Goal: Check status

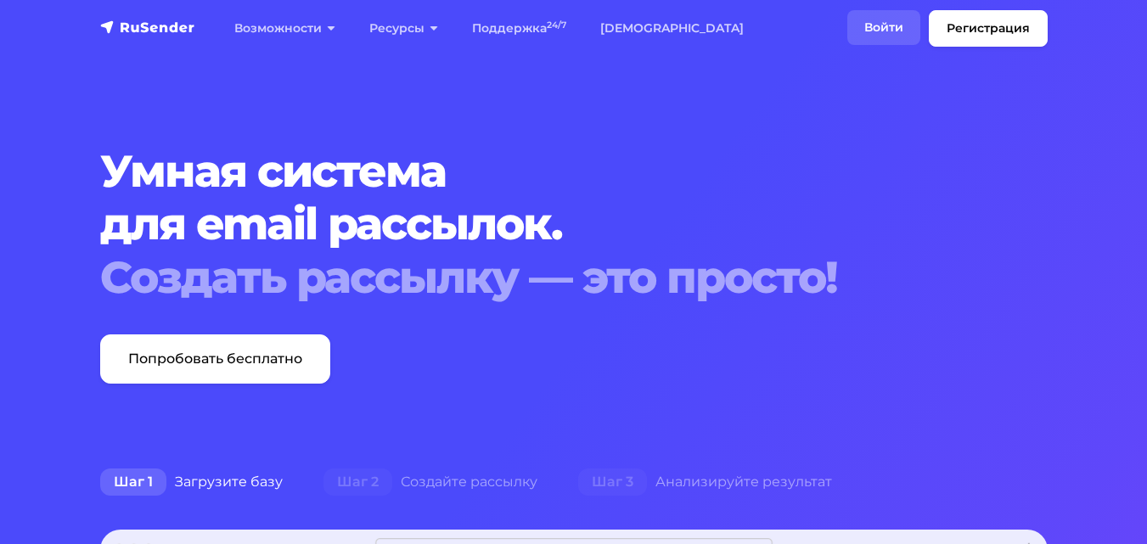
click at [883, 29] on link "Войти" at bounding box center [883, 27] width 73 height 35
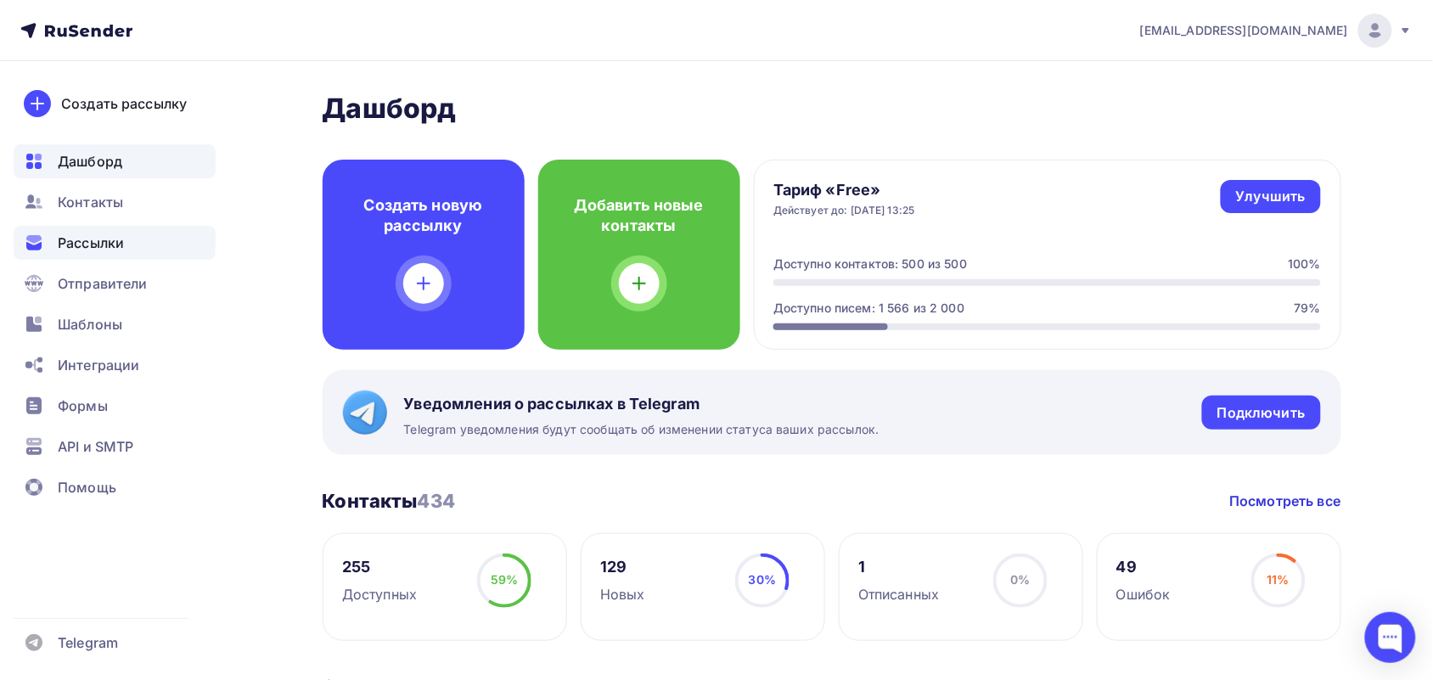
click at [68, 238] on span "Рассылки" at bounding box center [91, 243] width 66 height 20
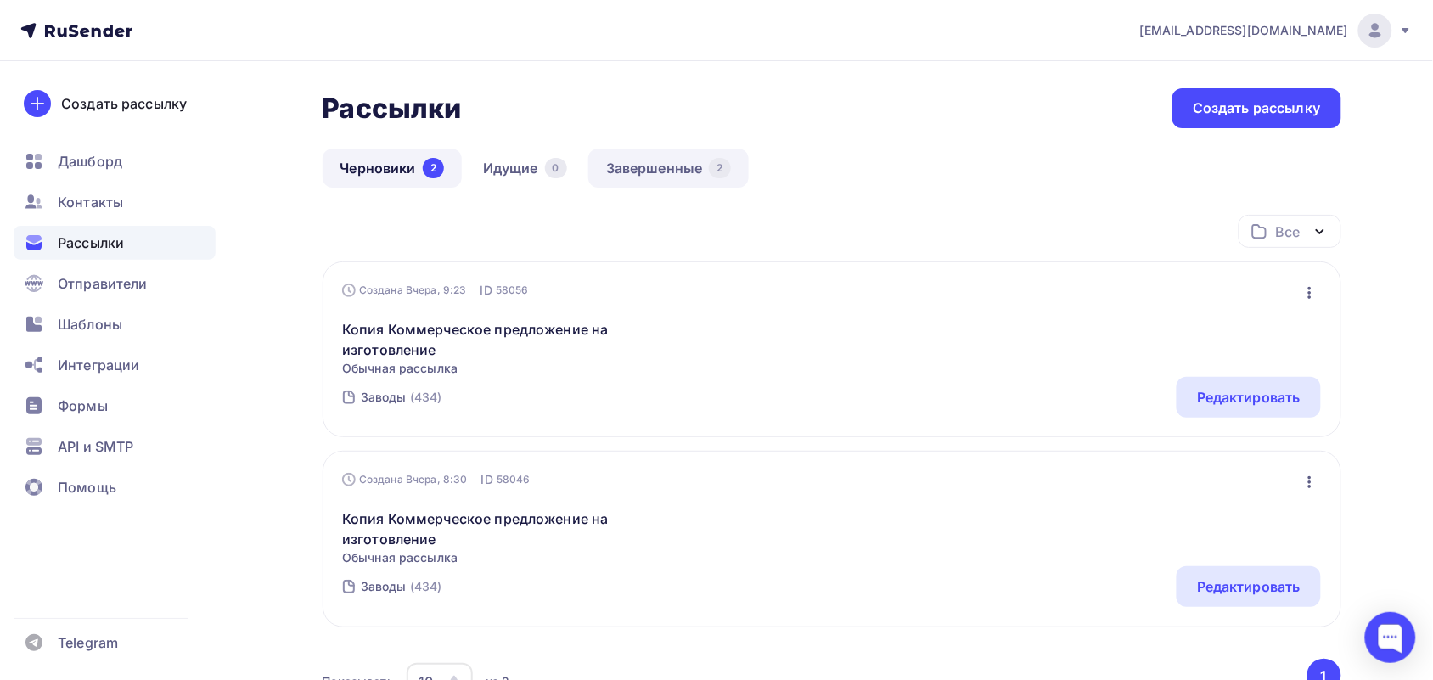
click at [681, 155] on link "Завершенные 2" at bounding box center [668, 168] width 160 height 39
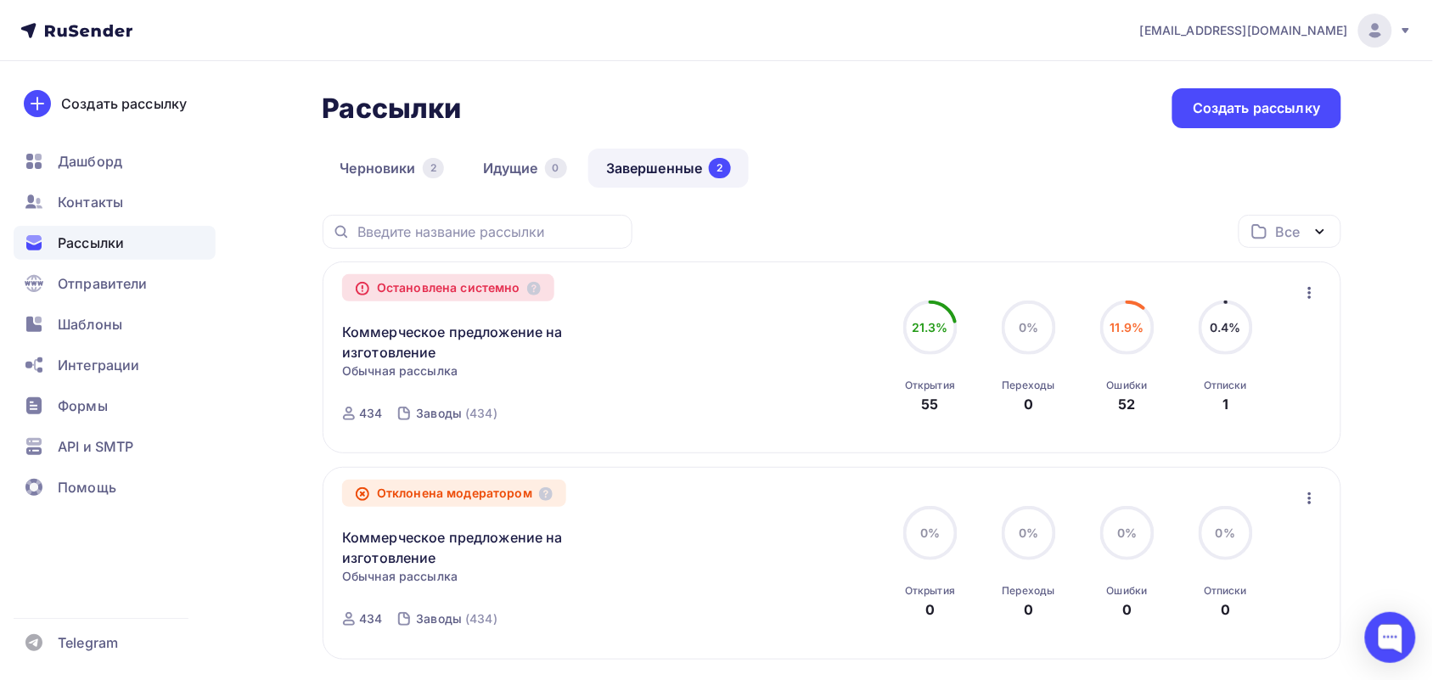
click at [1121, 325] on span "11.9%" at bounding box center [1127, 327] width 34 height 14
click at [520, 331] on link "Коммерческое предложение на изготовление" at bounding box center [487, 342] width 291 height 41
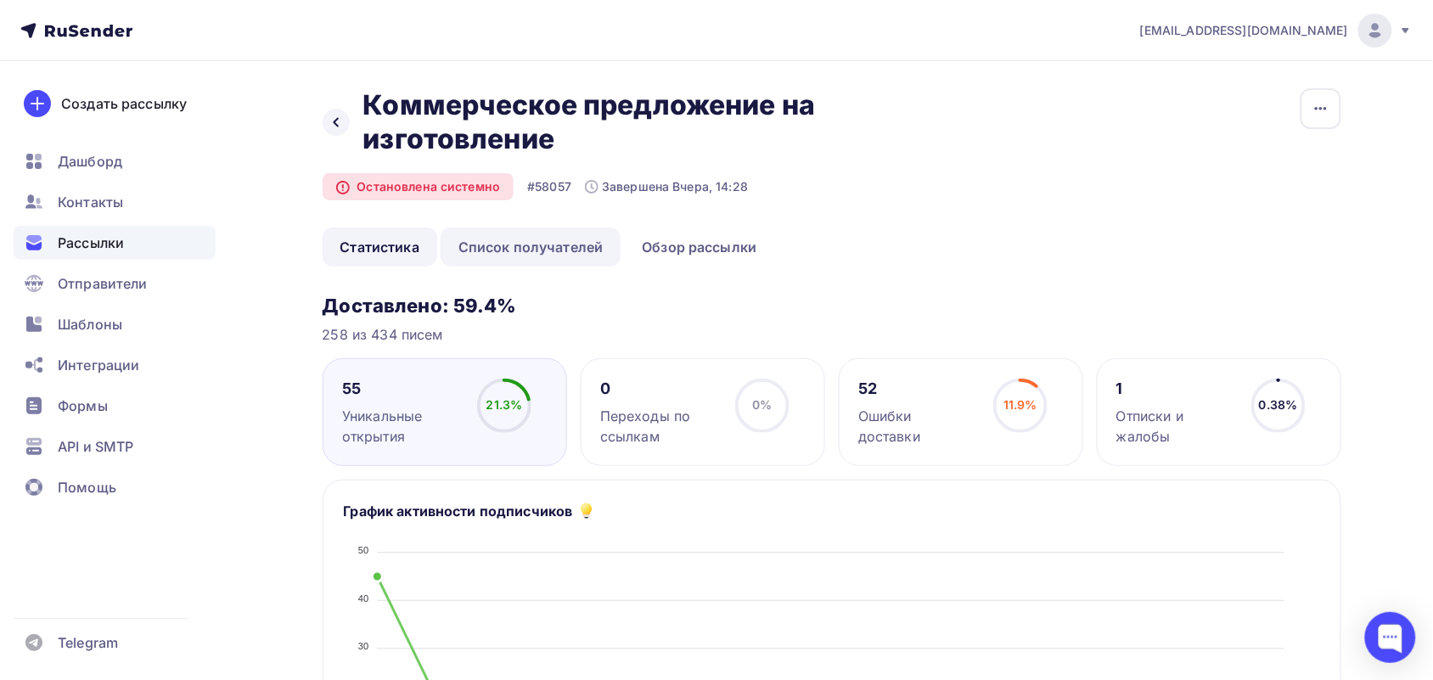
click at [553, 255] on link "Список получателей" at bounding box center [531, 246] width 181 height 39
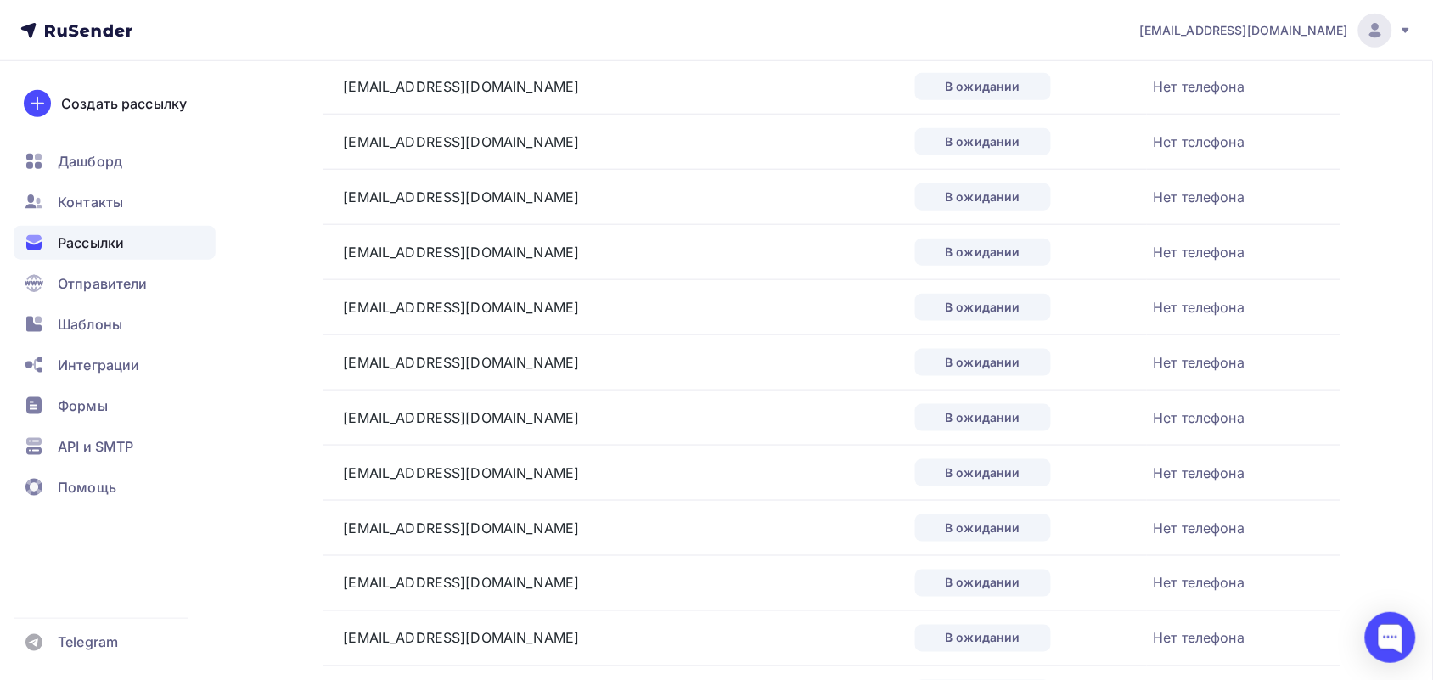
scroll to position [2616, 0]
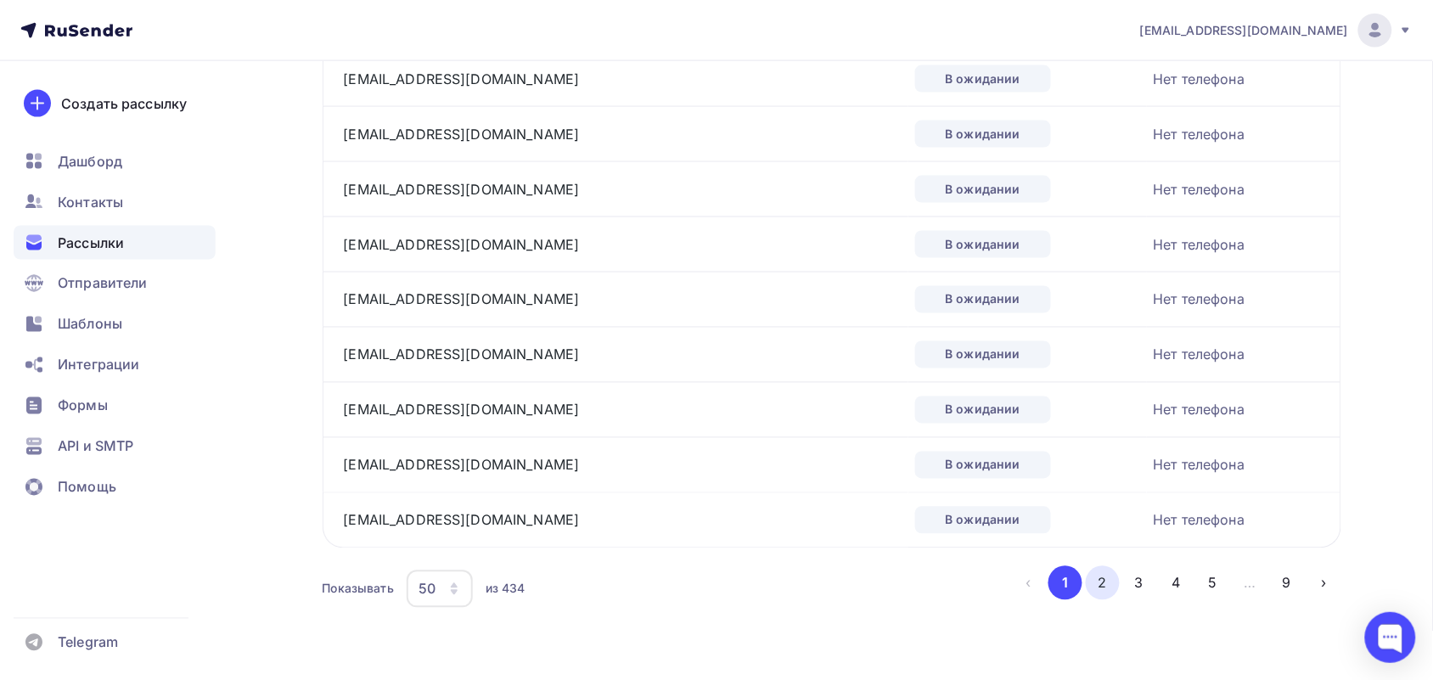
click at [1105, 583] on button "2" at bounding box center [1103, 583] width 34 height 34
click at [1214, 587] on button "5" at bounding box center [1213, 583] width 34 height 34
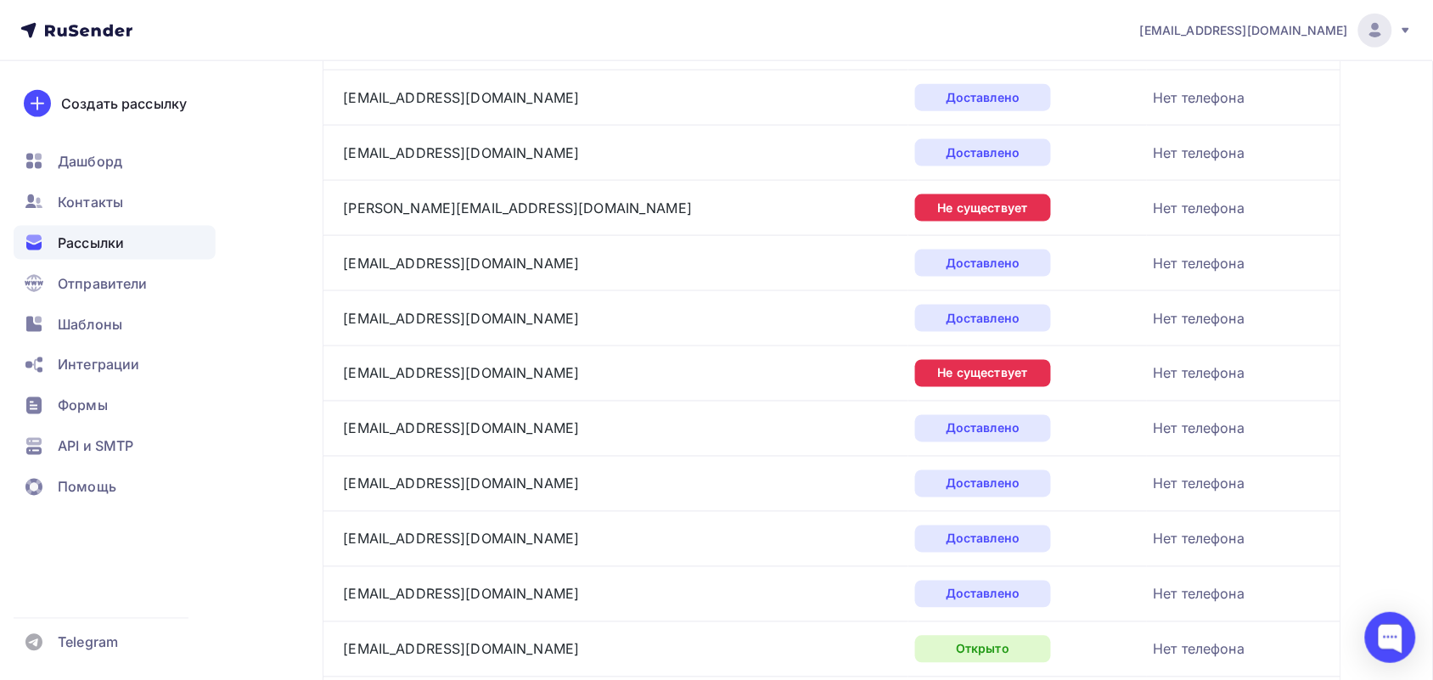
scroll to position [0, 0]
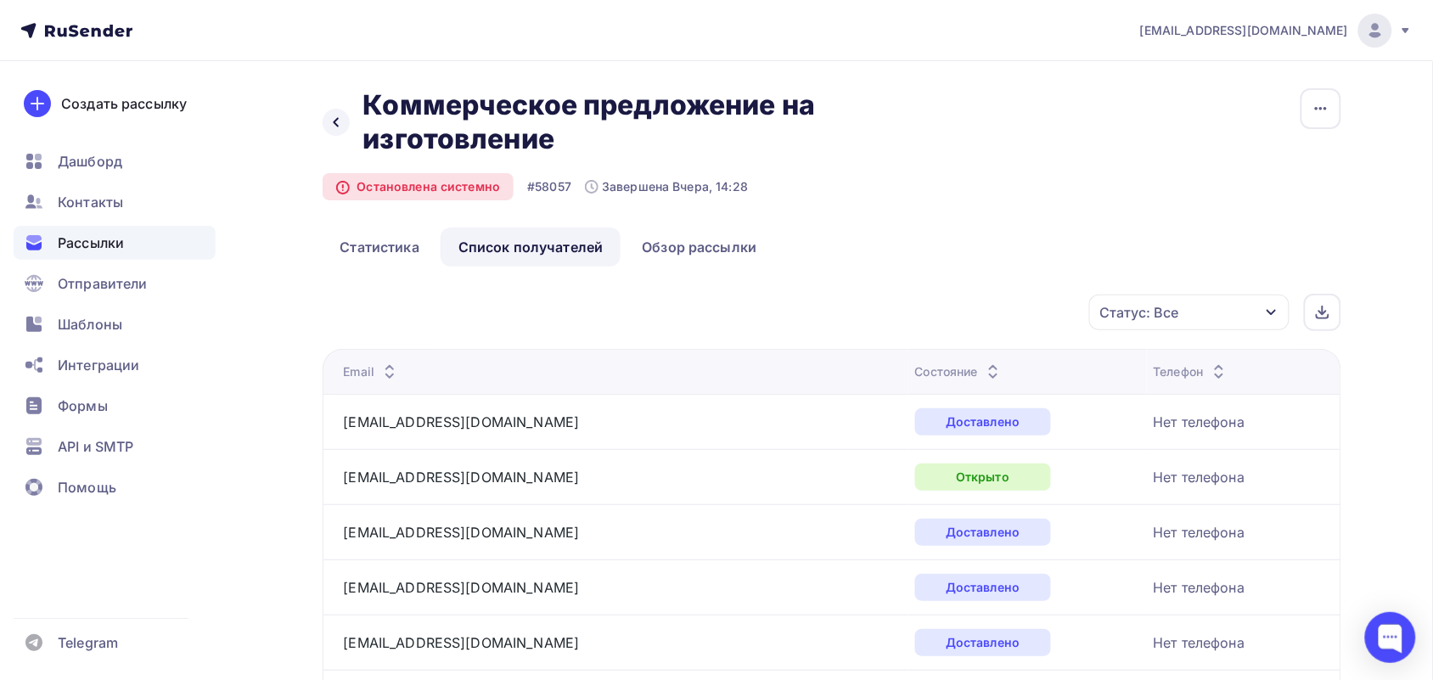
click at [1221, 308] on div "Статус: Все" at bounding box center [1189, 313] width 200 height 36
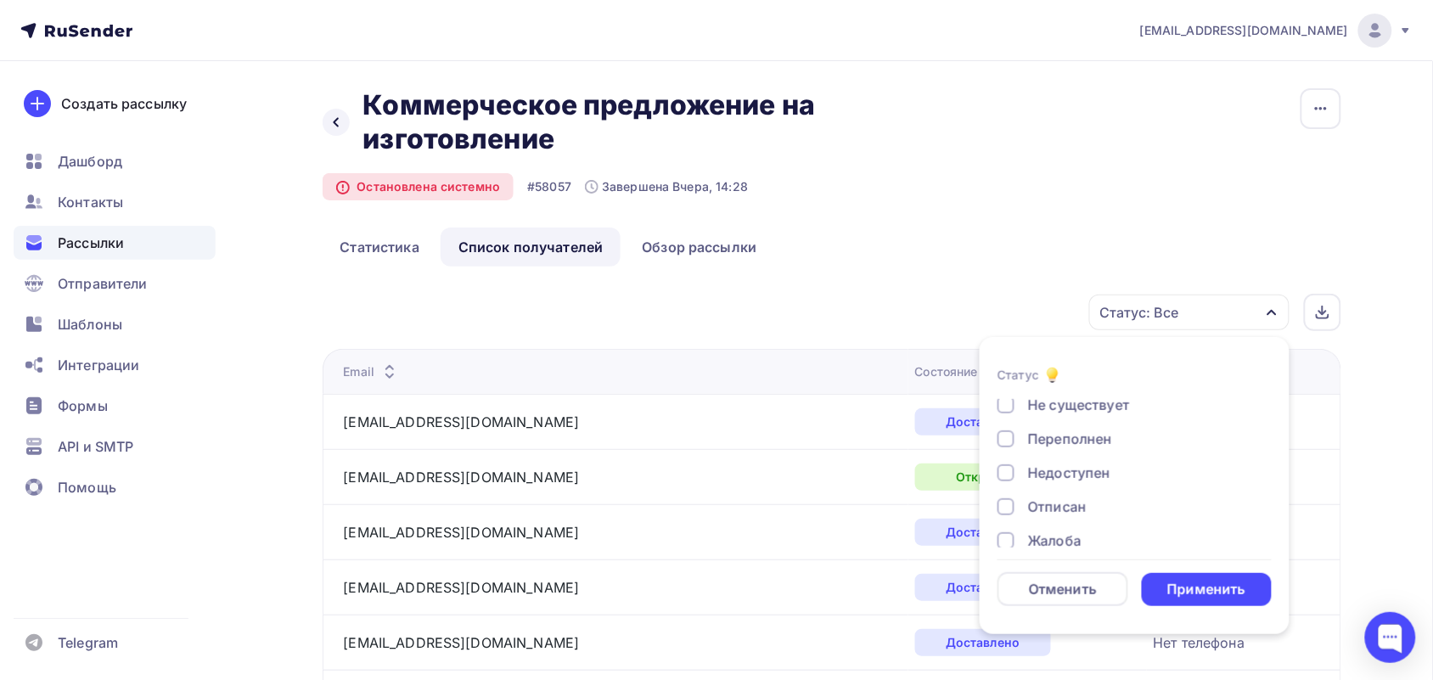
scroll to position [157, 0]
click at [1068, 520] on div "В ожидании" at bounding box center [1069, 524] width 83 height 20
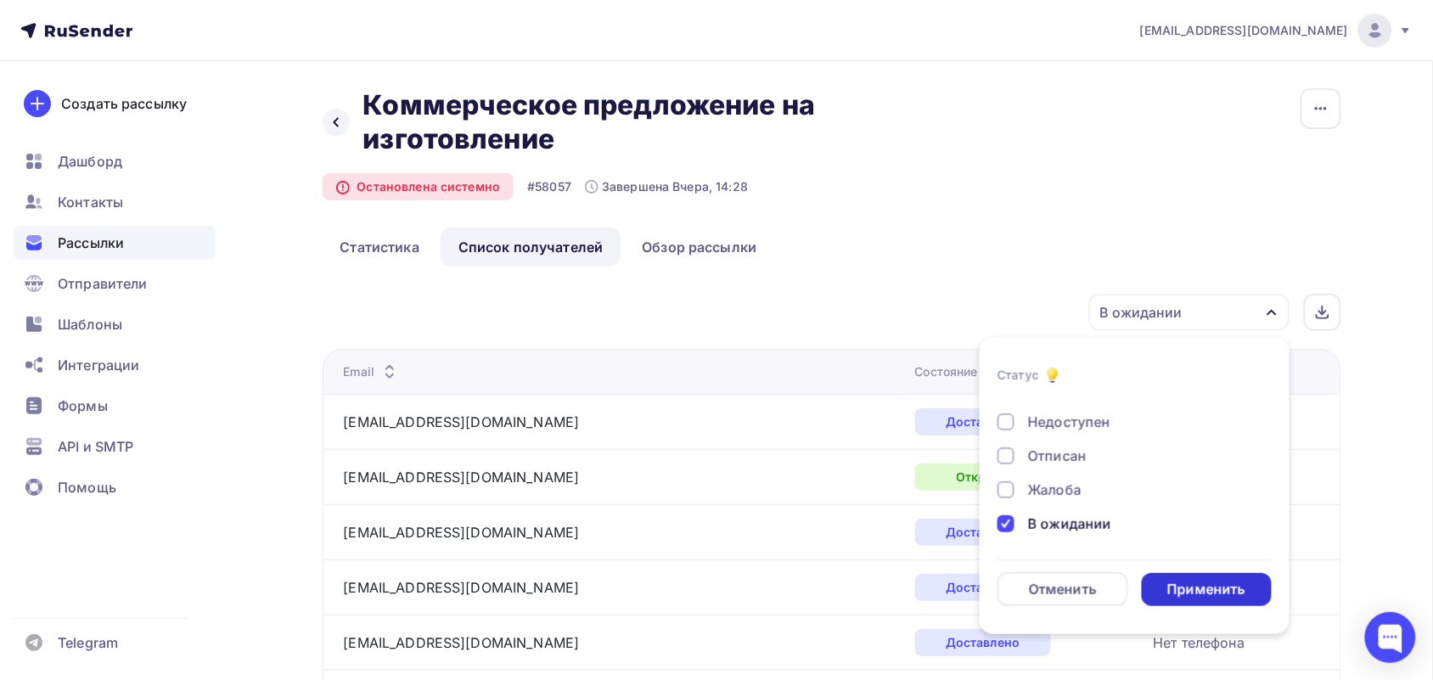
click at [1171, 582] on div "Применить" at bounding box center [1206, 590] width 78 height 20
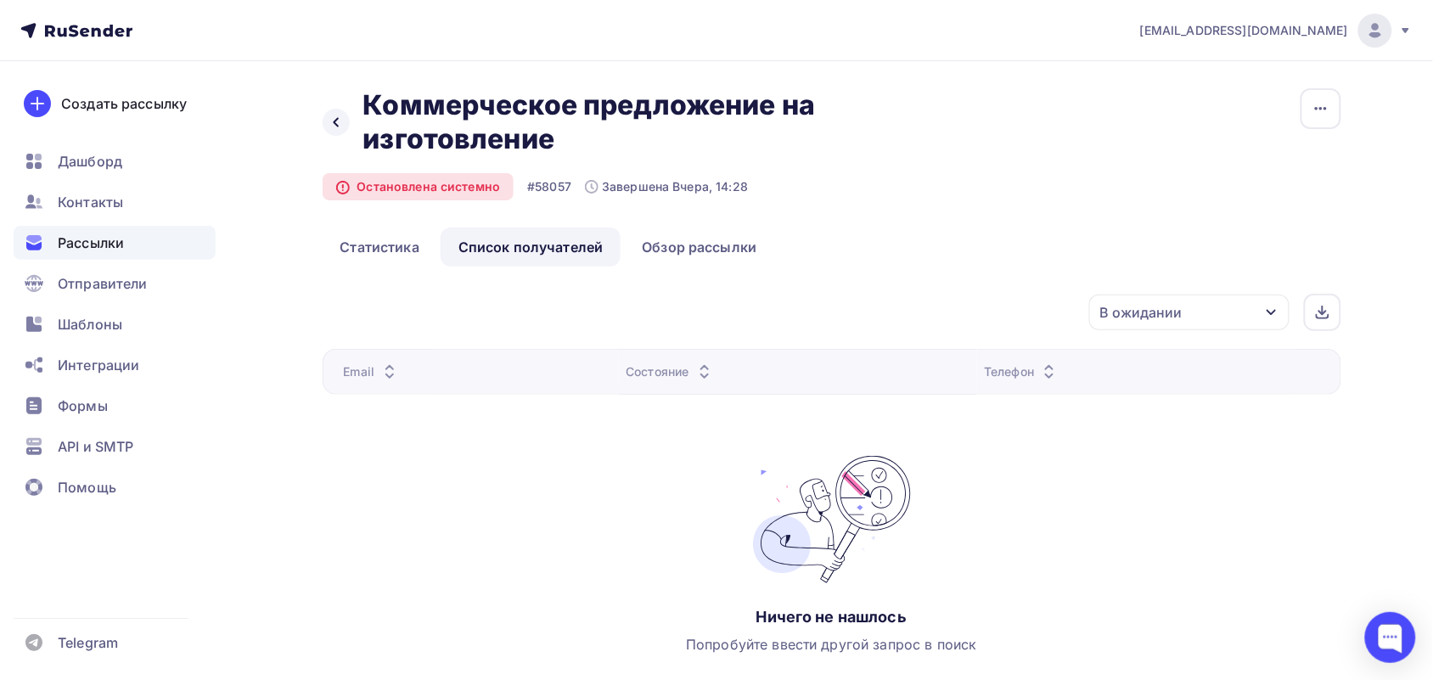
click at [389, 378] on icon at bounding box center [389, 375] width 7 height 3
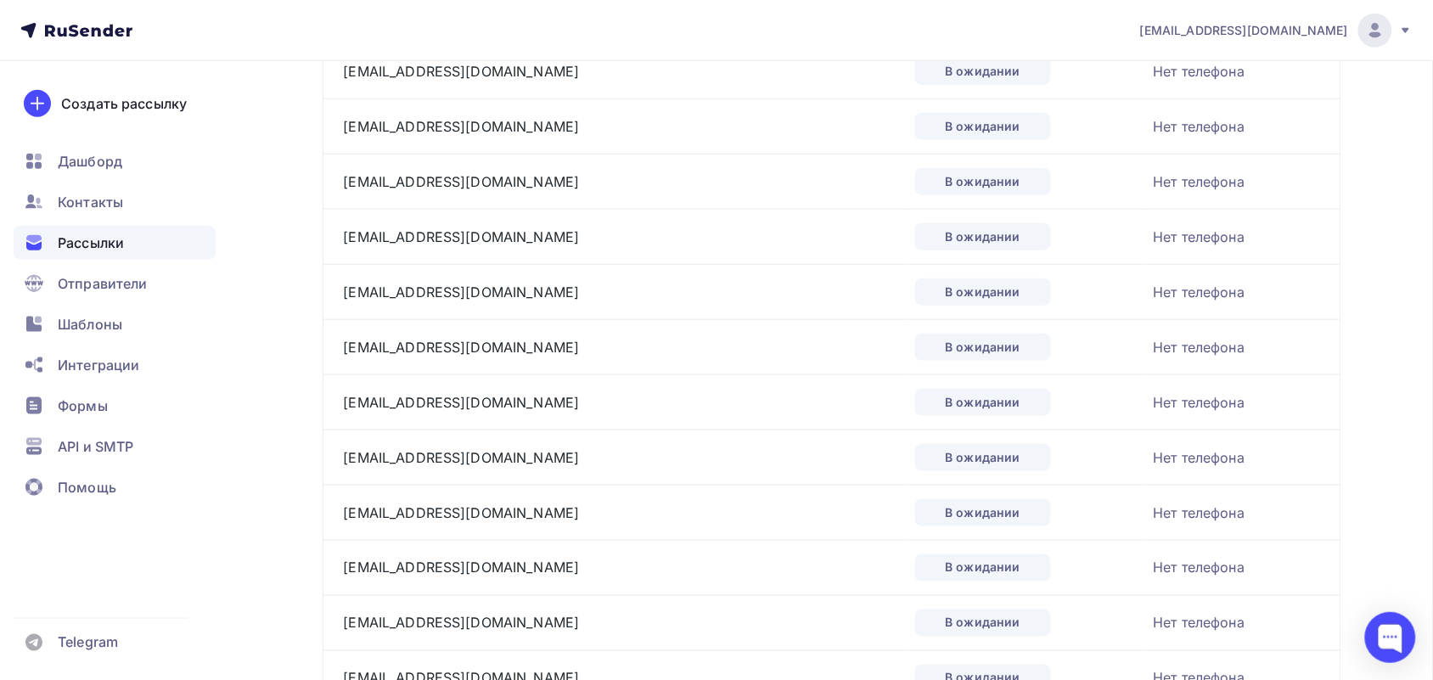
scroll to position [0, 0]
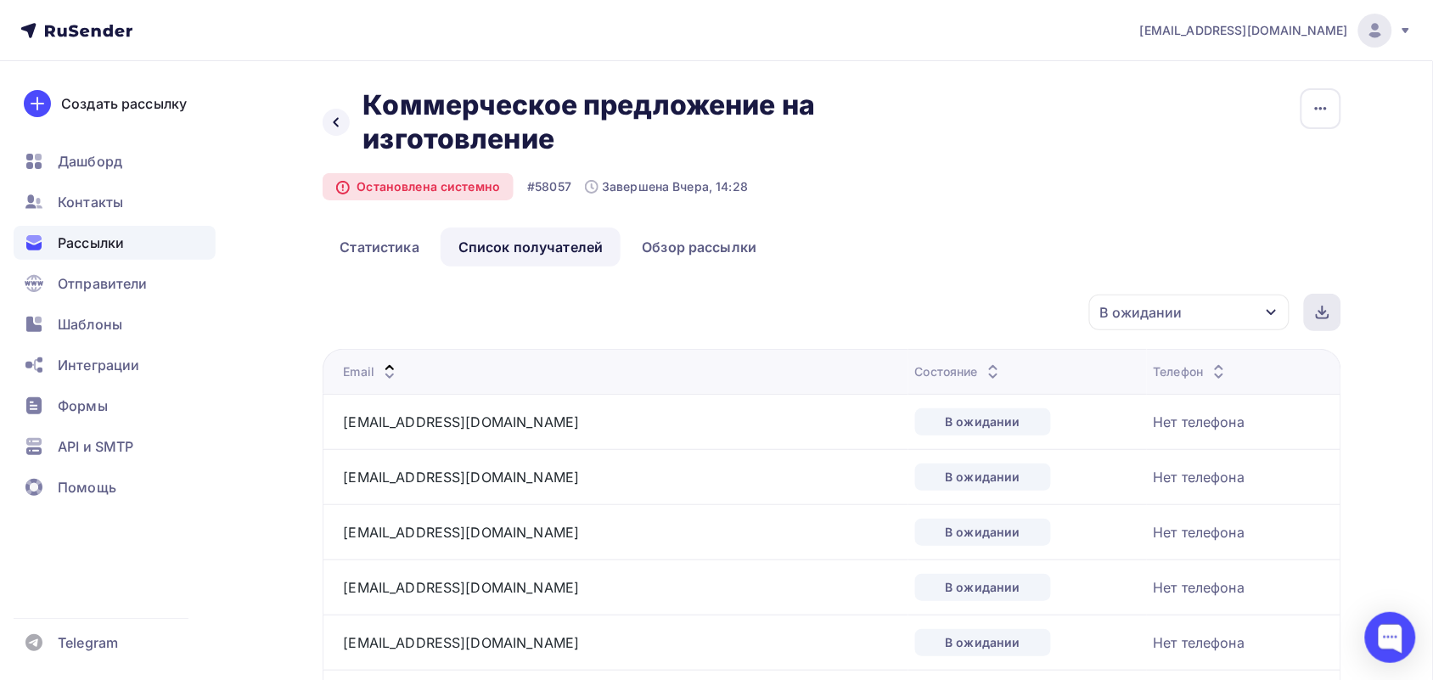
click at [1327, 314] on icon at bounding box center [1323, 313] width 14 height 14
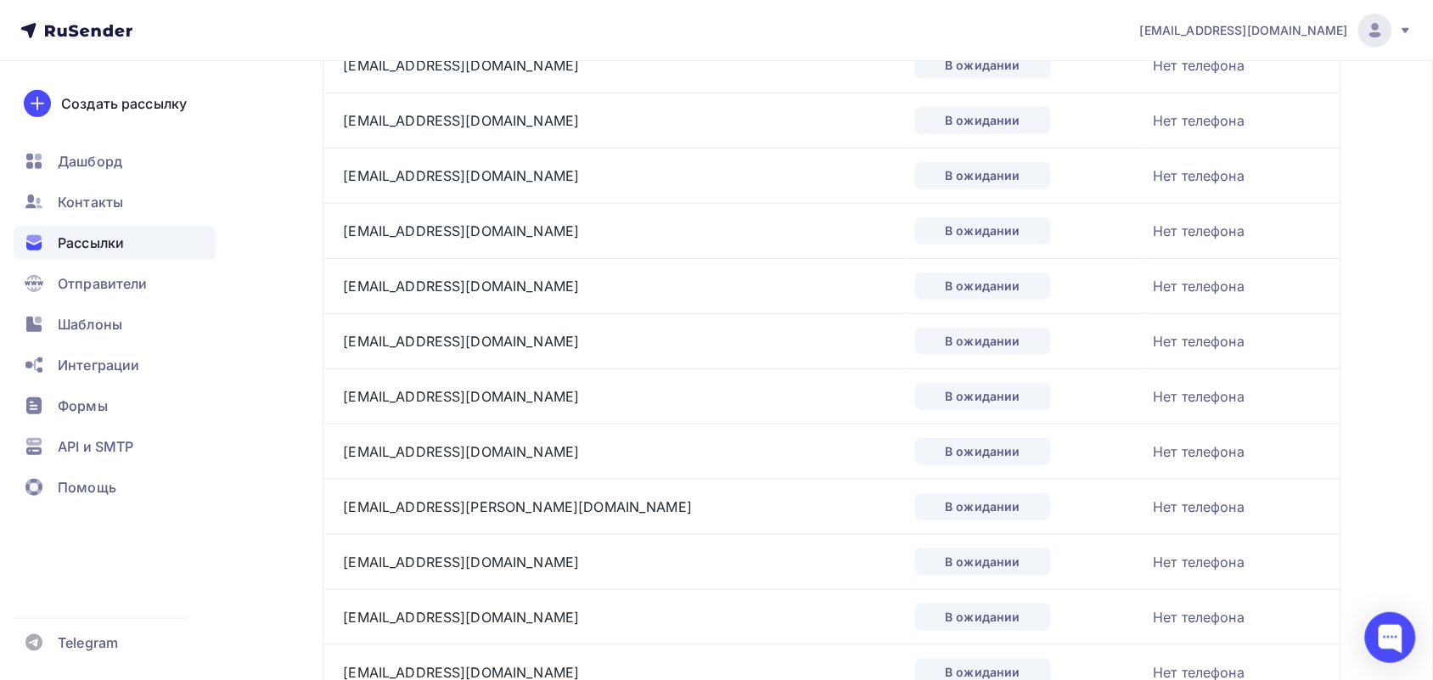
scroll to position [2616, 0]
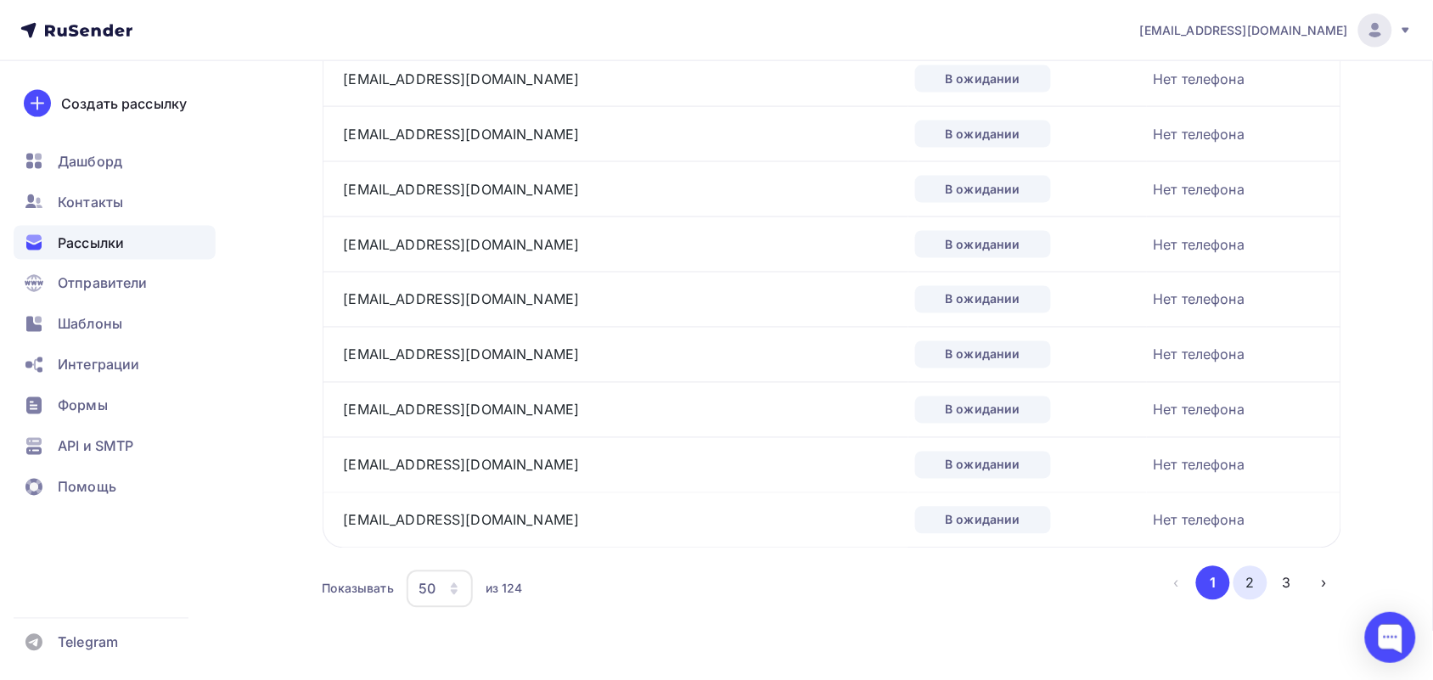
click at [1255, 583] on button "2" at bounding box center [1250, 583] width 34 height 34
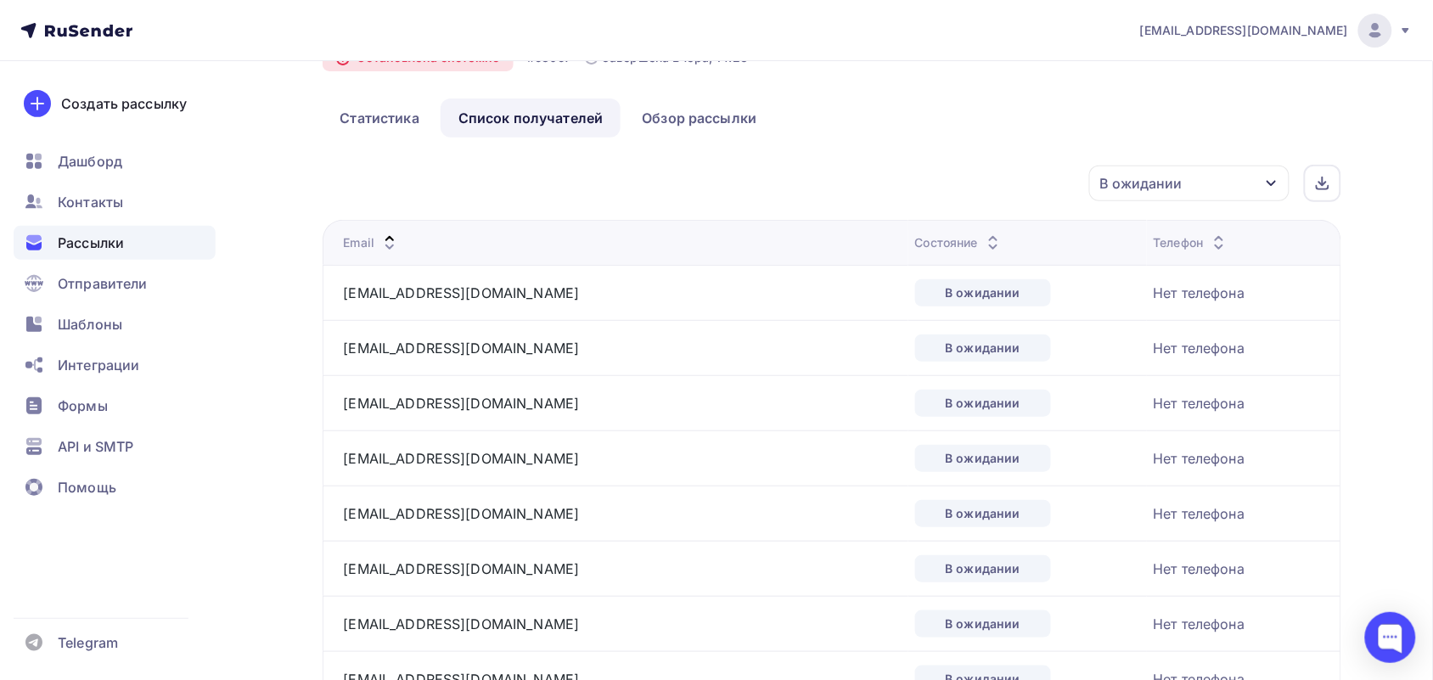
scroll to position [0, 0]
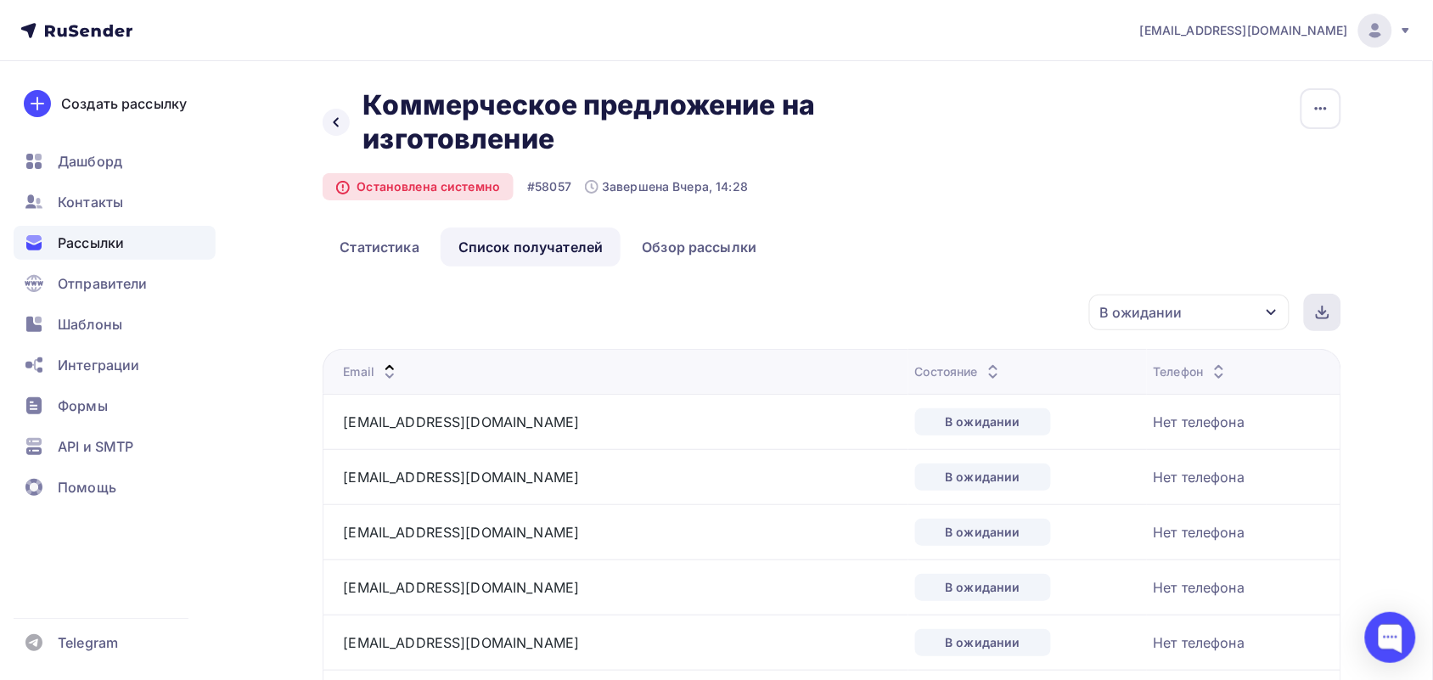
click at [1326, 312] on icon at bounding box center [1323, 313] width 14 height 14
click at [1204, 323] on div "В ожидании" at bounding box center [1189, 313] width 200 height 36
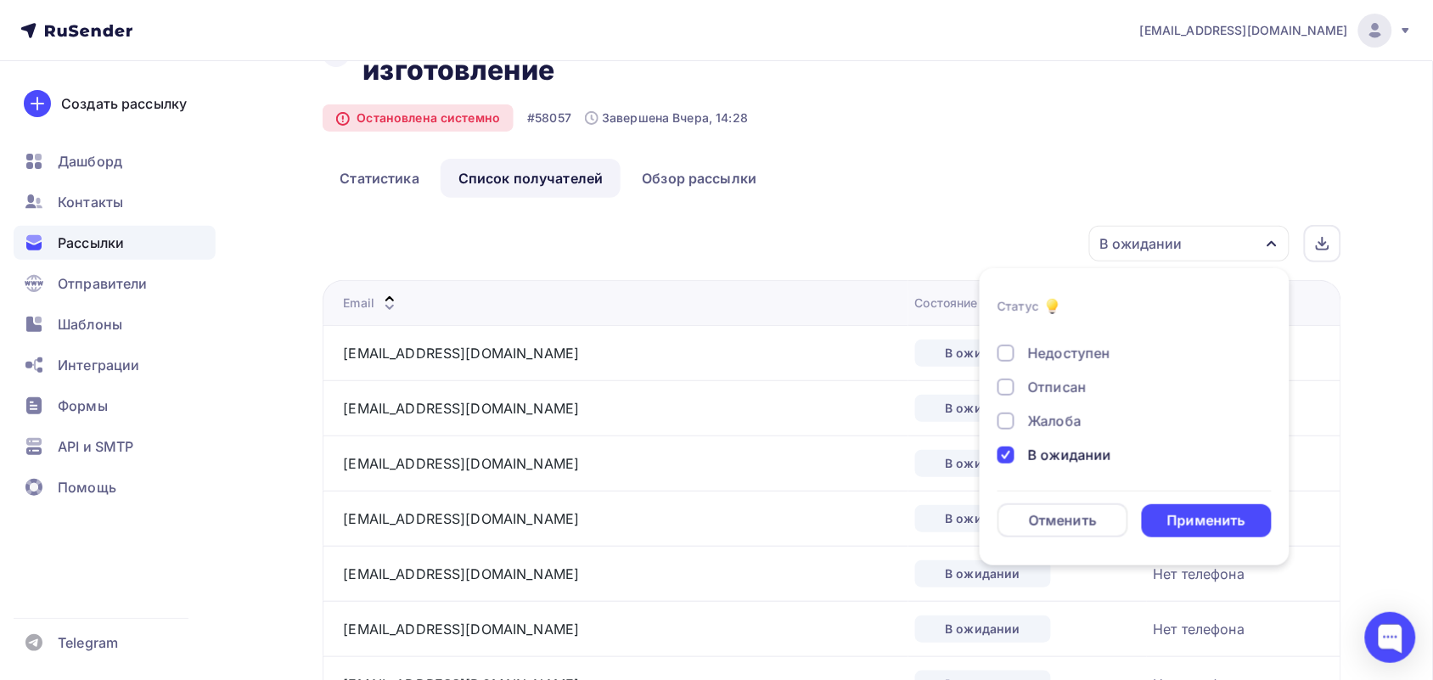
scroll to position [106, 0]
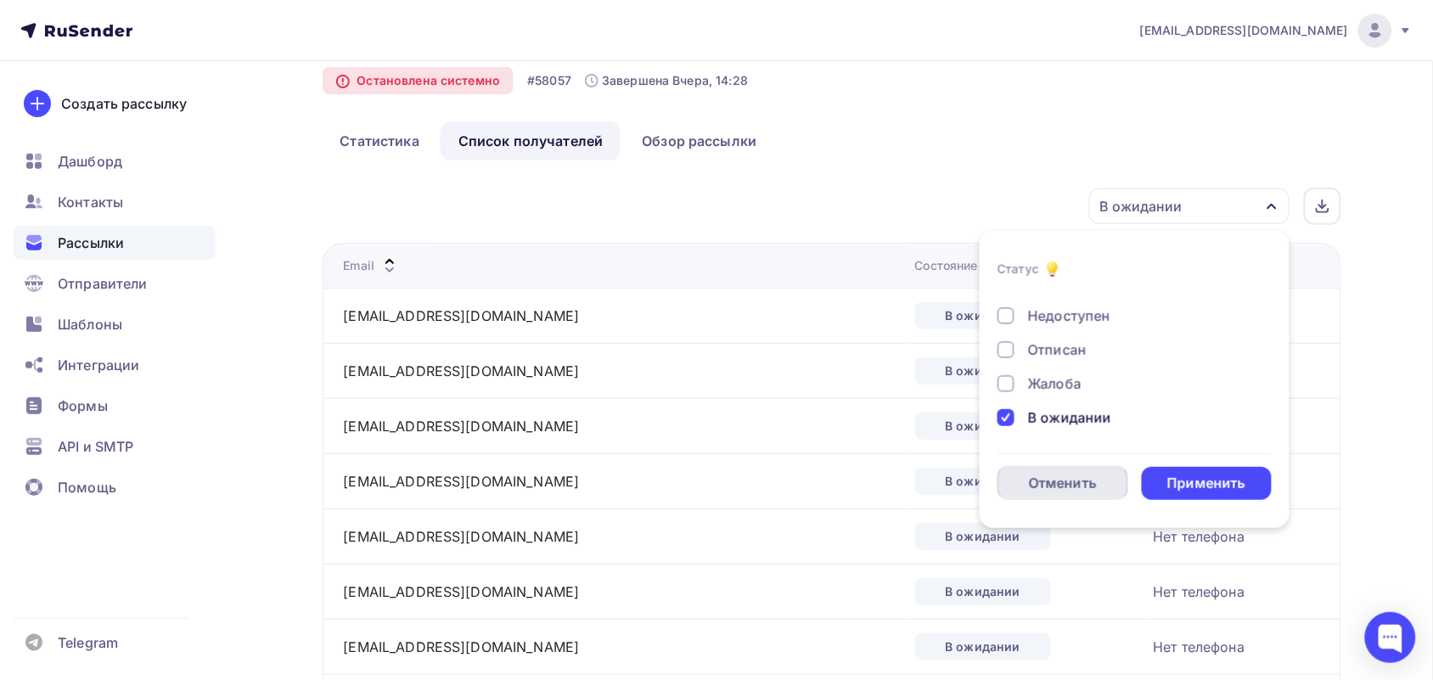
click at [1038, 485] on div "Отменить" at bounding box center [1063, 483] width 68 height 20
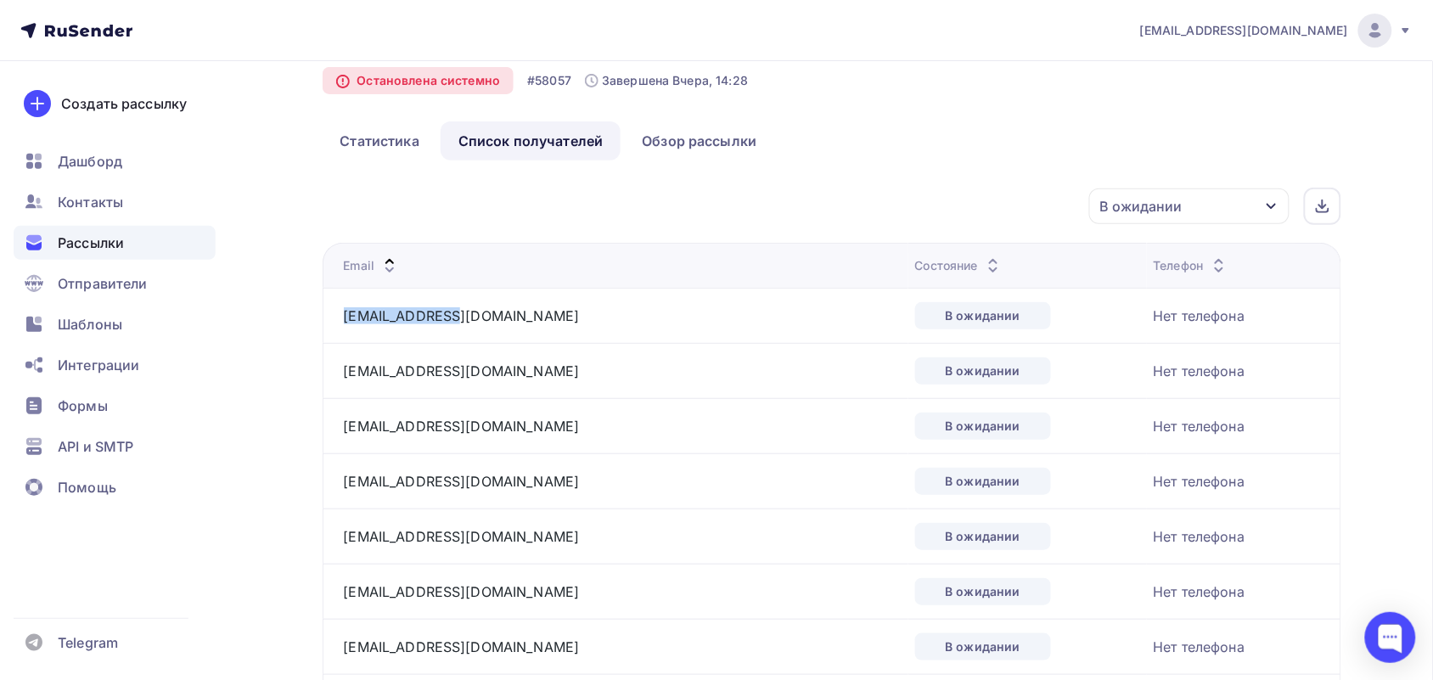
drag, startPoint x: 474, startPoint y: 310, endPoint x: 340, endPoint y: 328, distance: 135.4
click at [340, 328] on td "kmetal@mail.ru" at bounding box center [616, 315] width 586 height 55
copy link "kmetal@mail.ru"
